Goal: Transaction & Acquisition: Purchase product/service

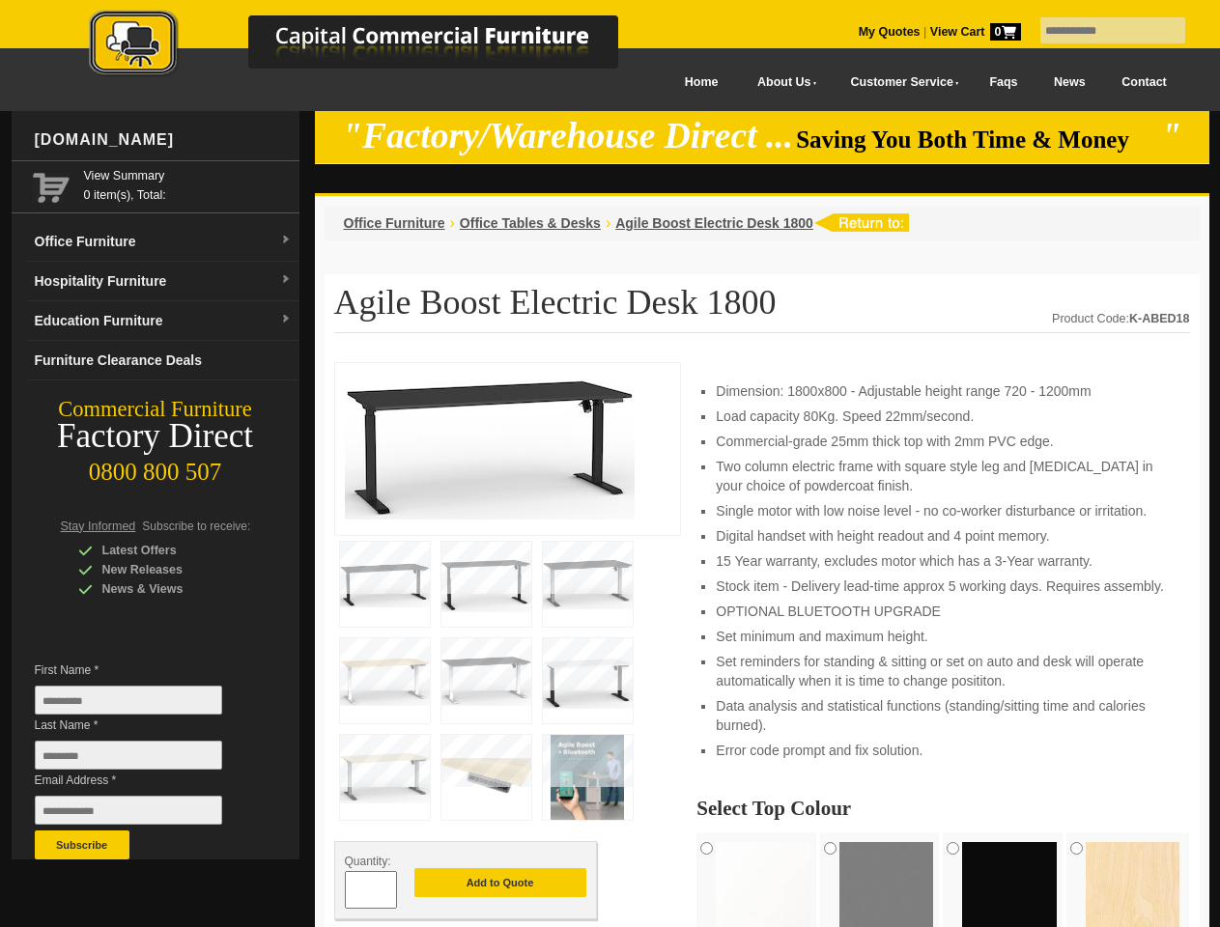
click at [1100, 31] on input "text" at bounding box center [1112, 30] width 145 height 26
click at [143, 760] on input "Last Name *" at bounding box center [128, 755] width 187 height 29
click at [82, 845] on button "Subscribe" at bounding box center [82, 844] width 95 height 29
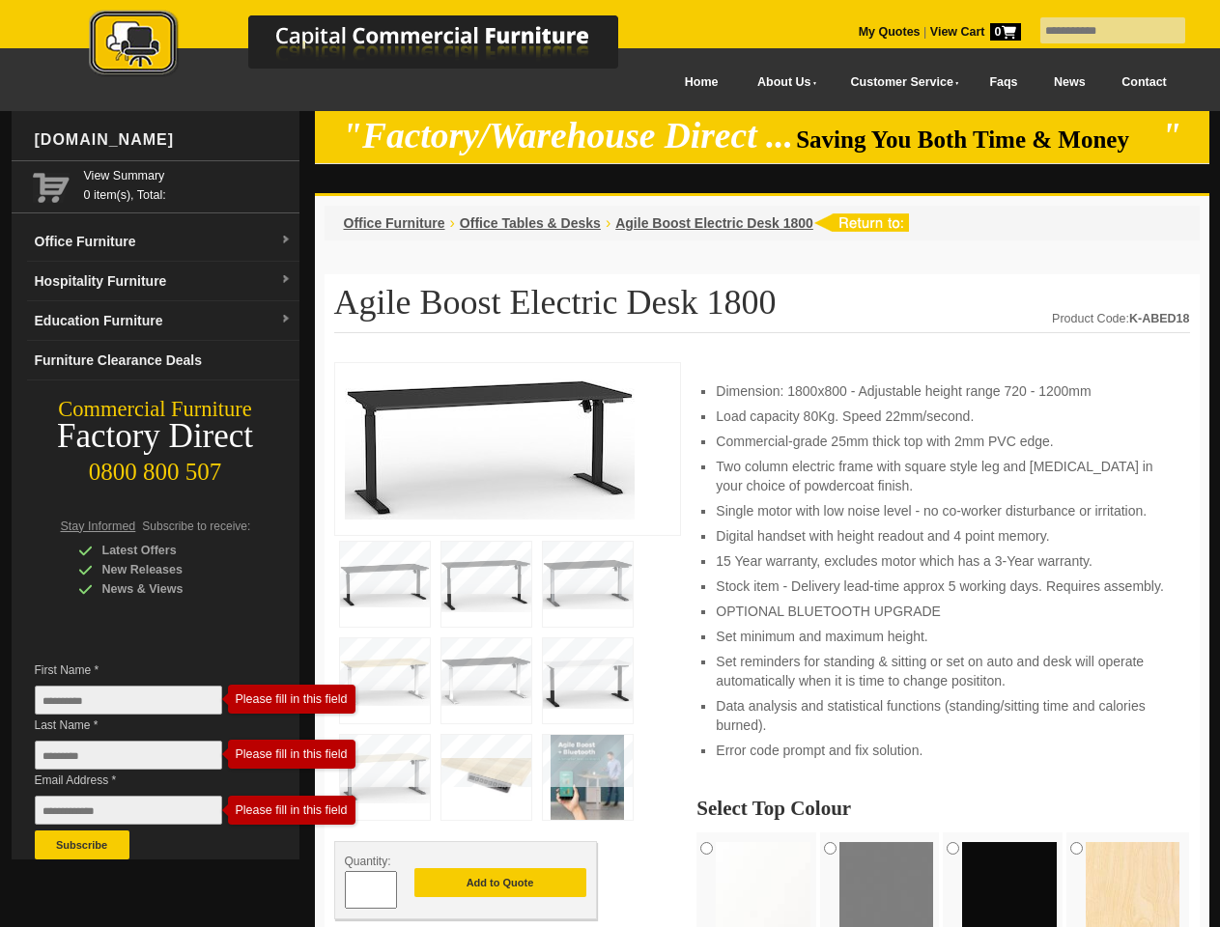
click at [762, 645] on li "Set minimum and maximum height." at bounding box center [943, 636] width 454 height 19
click at [500, 884] on button "Add to Quote" at bounding box center [500, 882] width 172 height 29
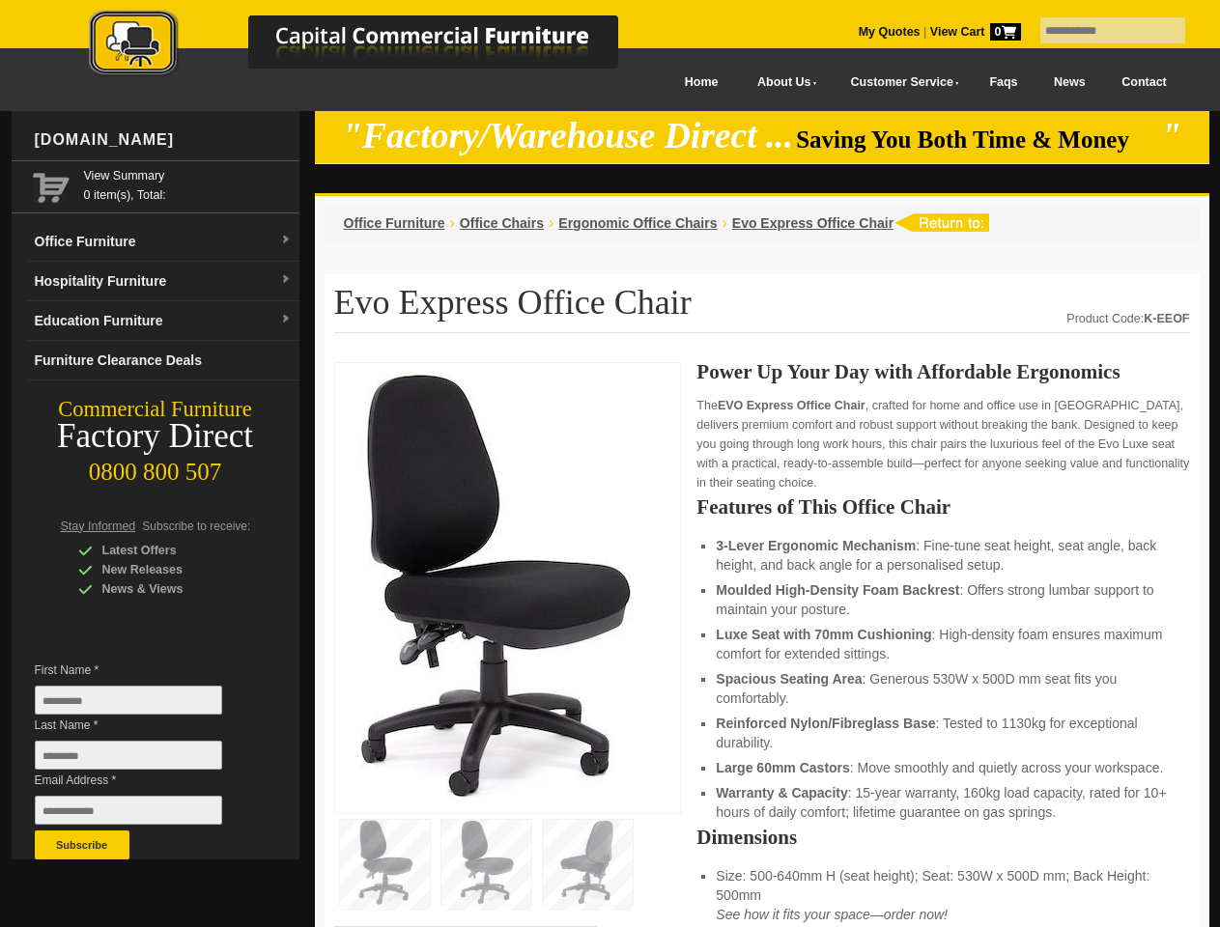
click at [1100, 31] on input "text" at bounding box center [1112, 30] width 145 height 26
click at [143, 760] on input "Last Name *" at bounding box center [128, 755] width 187 height 29
click at [82, 845] on button "Subscribe" at bounding box center [82, 844] width 95 height 29
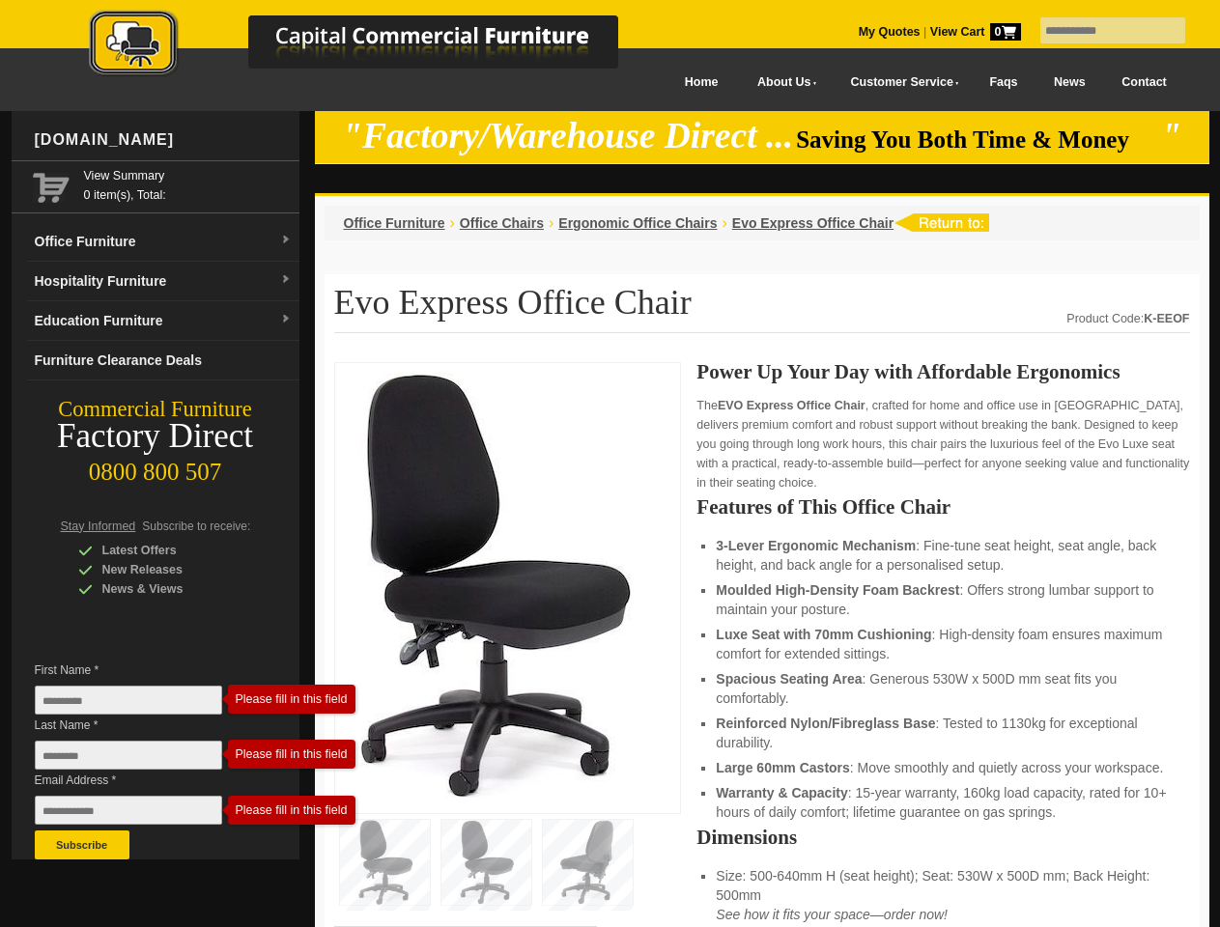
click at [762, 645] on li "Luxe Seat with 70mm Cushioning : High-density foam ensures maximum comfort for …" at bounding box center [943, 644] width 454 height 39
